Goal: Transaction & Acquisition: Purchase product/service

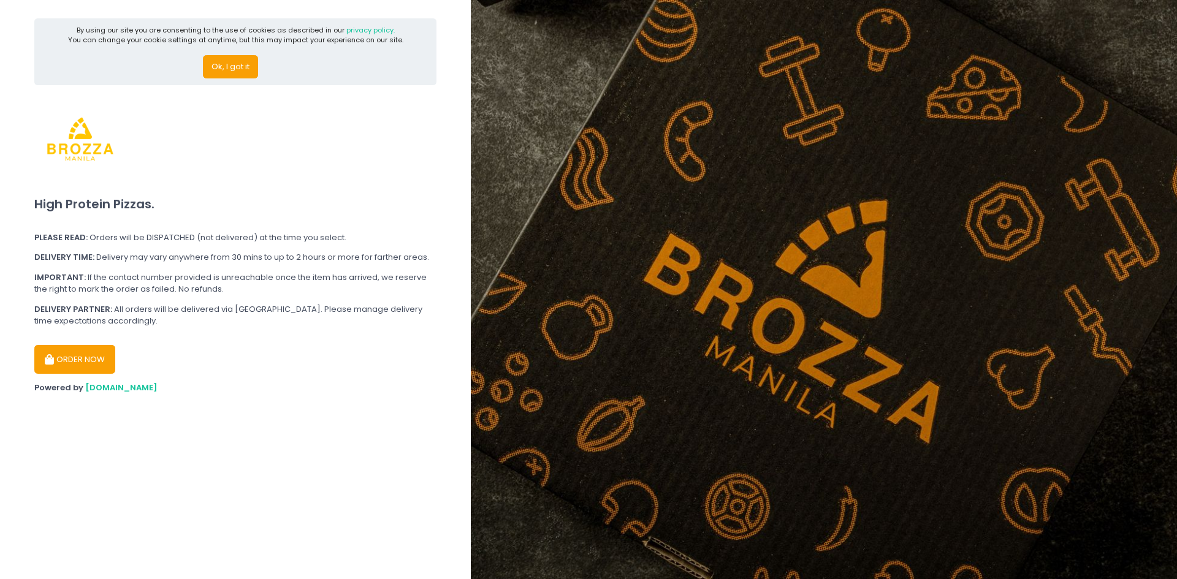
click at [91, 364] on button "ORDER NOW" at bounding box center [74, 359] width 81 height 29
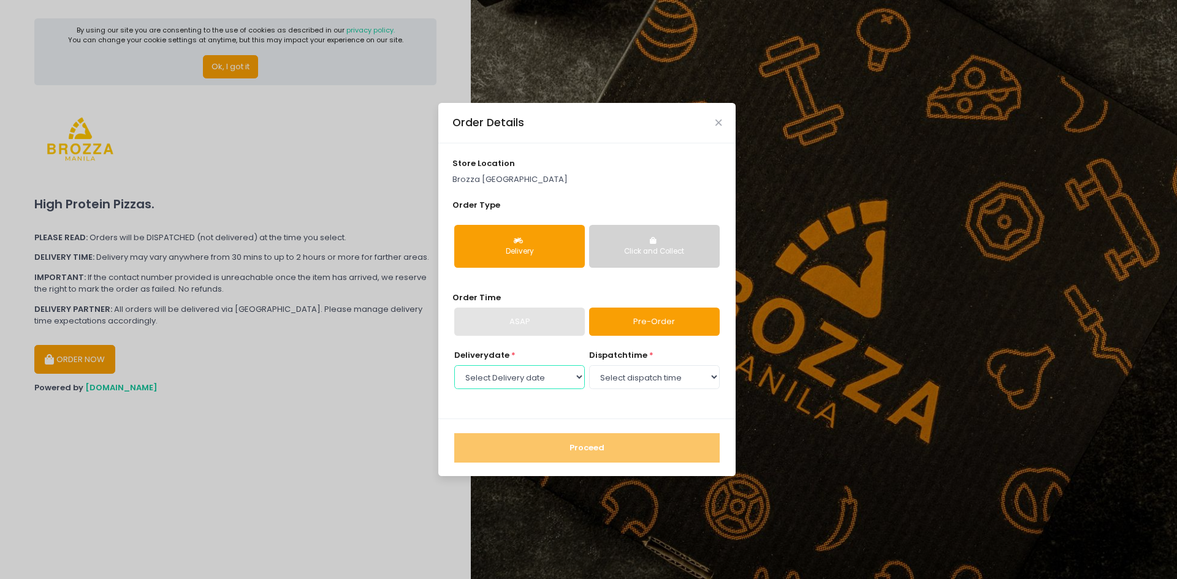
click at [569, 384] on select "Select Delivery date [DATE] [DATE] [DATE] [DATE] [DATE] [DATE] [DATE]" at bounding box center [519, 376] width 131 height 23
drag, startPoint x: 575, startPoint y: 386, endPoint x: 570, endPoint y: 381, distance: 6.5
click at [575, 386] on select "Select Delivery date [DATE] [DATE] [DATE] [DATE] [DATE] [DATE] [DATE]" at bounding box center [519, 376] width 131 height 23
select select "[DATE]"
click at [454, 365] on select "Select Delivery date [DATE] [DATE] [DATE] [DATE] [DATE] [DATE] [DATE]" at bounding box center [519, 376] width 131 height 23
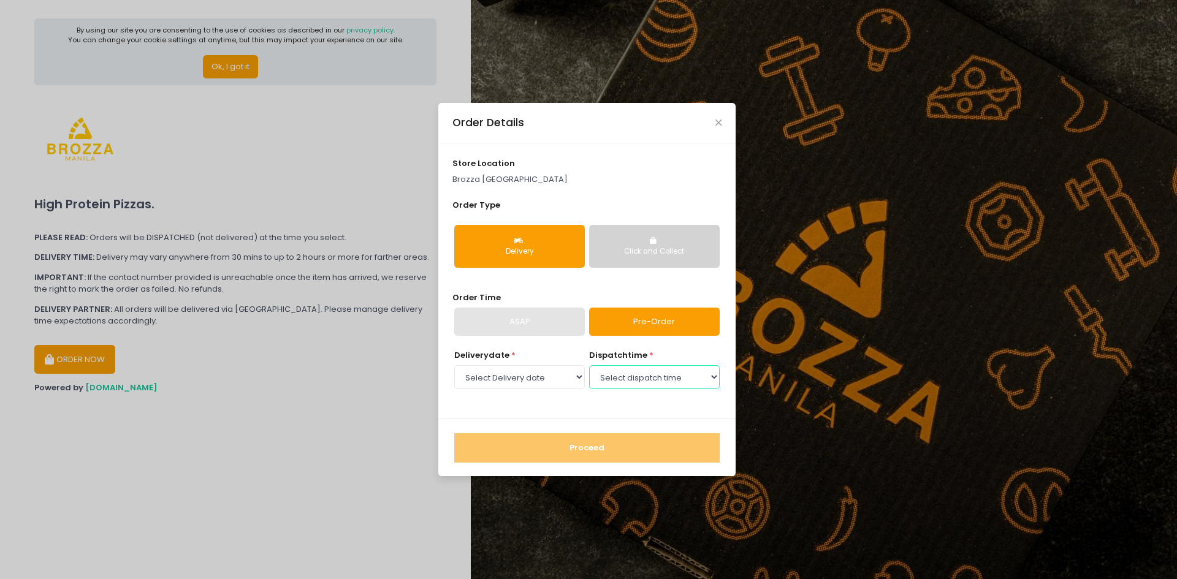
click at [649, 378] on select "Select dispatch time 12:00 PM - 12:30 PM 12:30 PM - 01:00 PM 01:00 PM - 01:30 P…" at bounding box center [654, 376] width 131 height 23
click at [589, 365] on select "Select dispatch time 12:00 PM - 12:30 PM 12:30 PM - 01:00 PM 01:00 PM - 01:30 P…" at bounding box center [654, 376] width 131 height 23
click at [669, 379] on select "Select dispatch time 12:00 PM - 12:30 PM 12:30 PM - 01:00 PM 01:00 PM - 01:30 P…" at bounding box center [654, 376] width 131 height 23
select select "19:30"
click at [589, 365] on select "Select dispatch time 12:00 PM - 12:30 PM 12:30 PM - 01:00 PM 01:00 PM - 01:30 P…" at bounding box center [654, 376] width 131 height 23
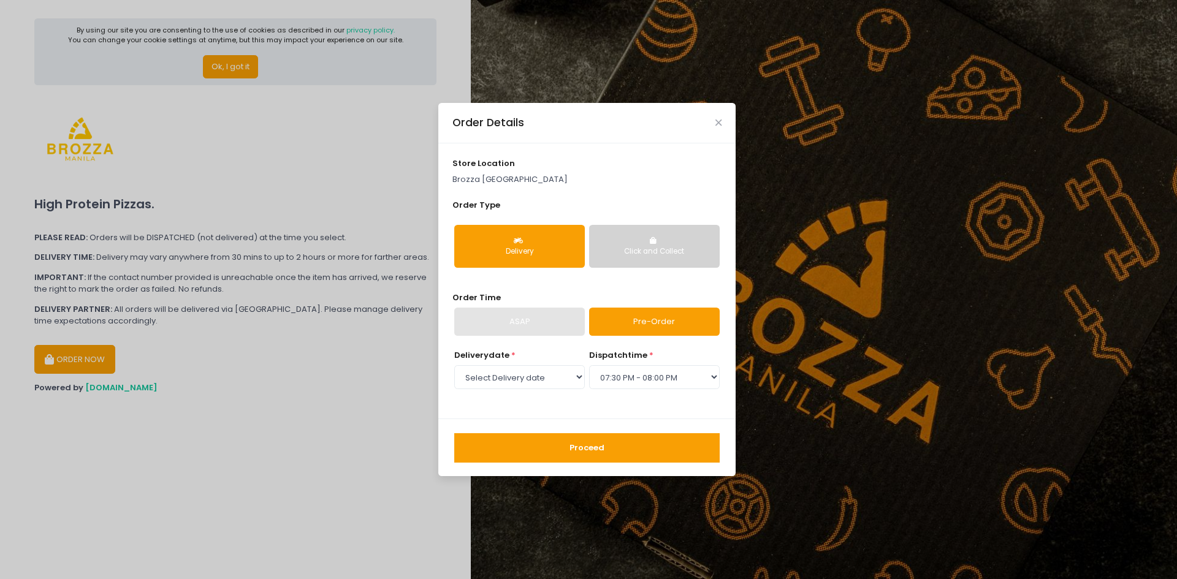
click at [591, 451] on button "Proceed" at bounding box center [586, 447] width 265 height 29
